Goal: Use online tool/utility: Utilize a website feature to perform a specific function

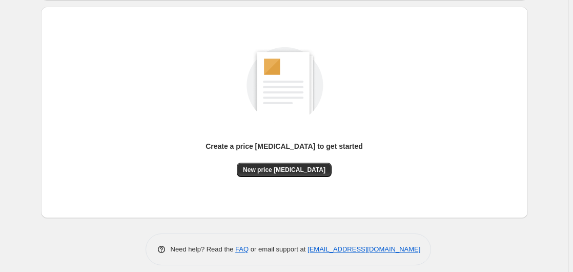
scroll to position [112, 0]
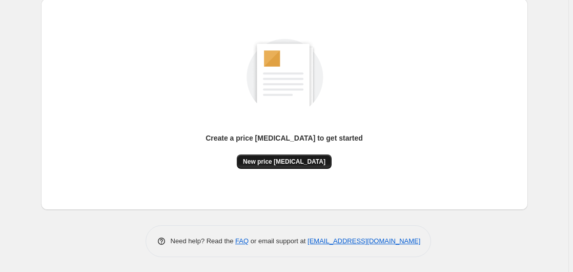
click at [253, 158] on button "New price [MEDICAL_DATA]" at bounding box center [284, 161] width 95 height 14
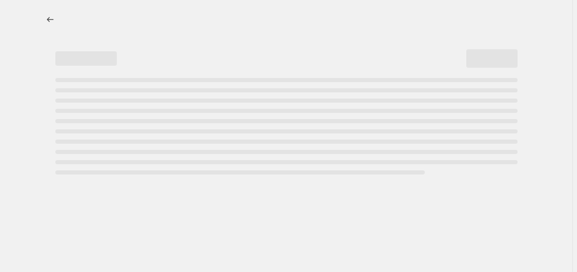
select select "percentage"
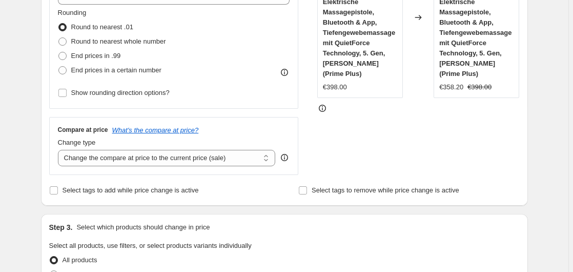
scroll to position [209, 0]
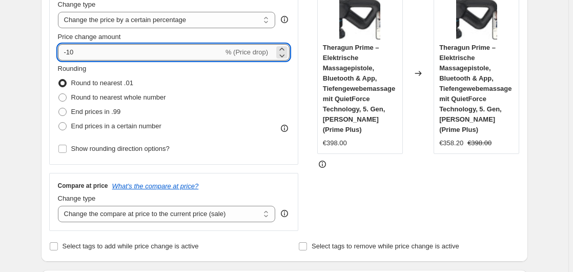
click at [152, 54] on input "-10" at bounding box center [141, 52] width 166 height 16
type input "-1"
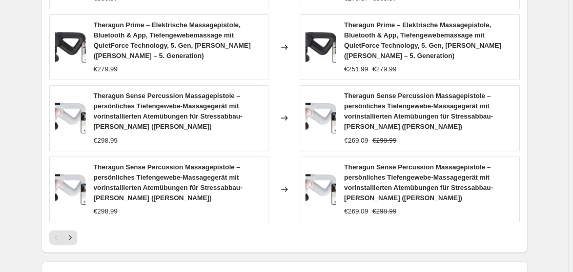
scroll to position [836, 0]
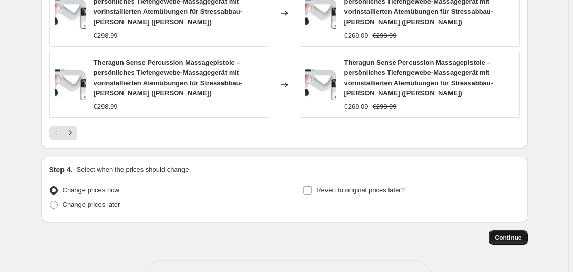
type input "-25"
click at [505, 230] on button "Continue" at bounding box center [508, 237] width 39 height 14
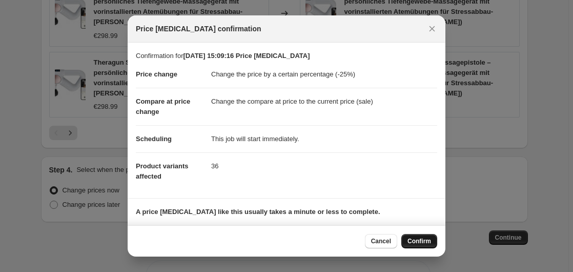
click at [425, 238] on span "Confirm" at bounding box center [419, 241] width 24 height 8
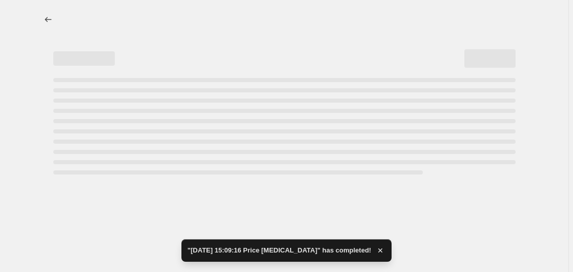
select select "percentage"
